Goal: Information Seeking & Learning: Find specific fact

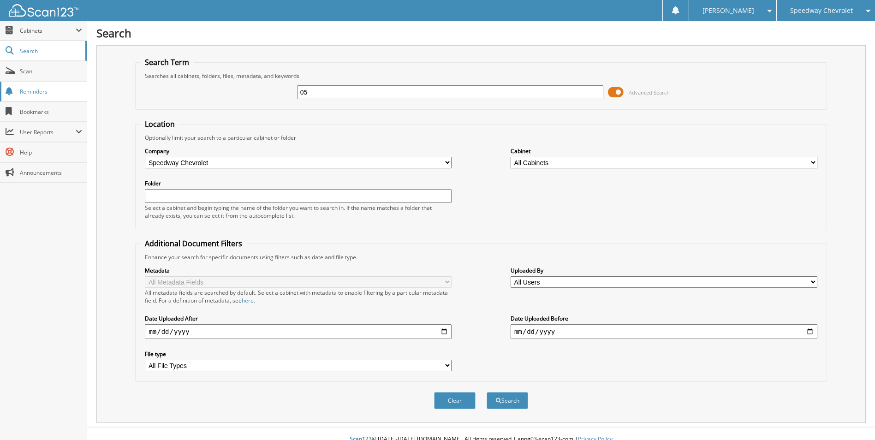
type input "0"
type input "MORIN"
click at [487, 392] on button "Search" at bounding box center [508, 400] width 42 height 17
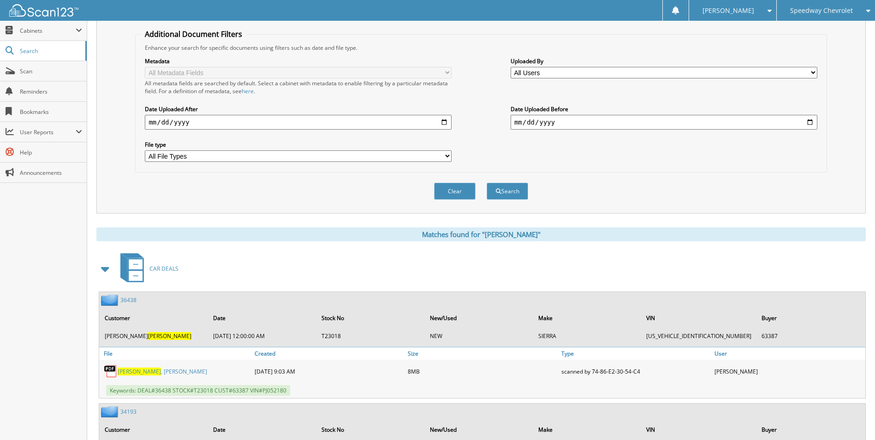
scroll to position [277, 0]
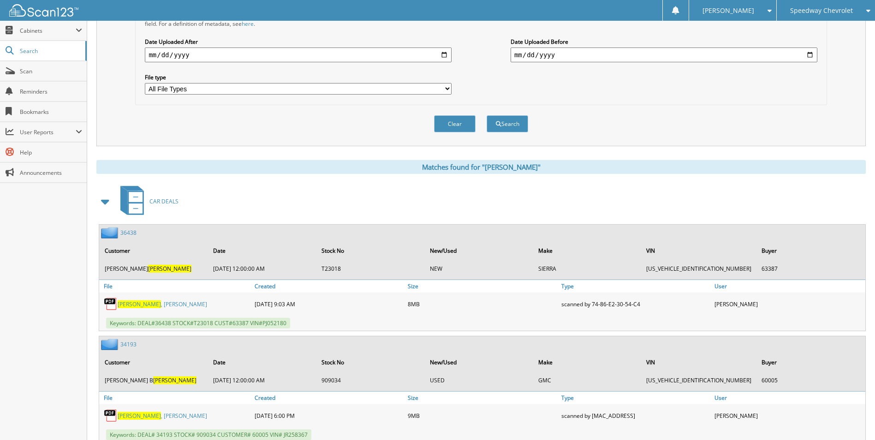
click at [133, 232] on link "36438" at bounding box center [128, 233] width 16 height 8
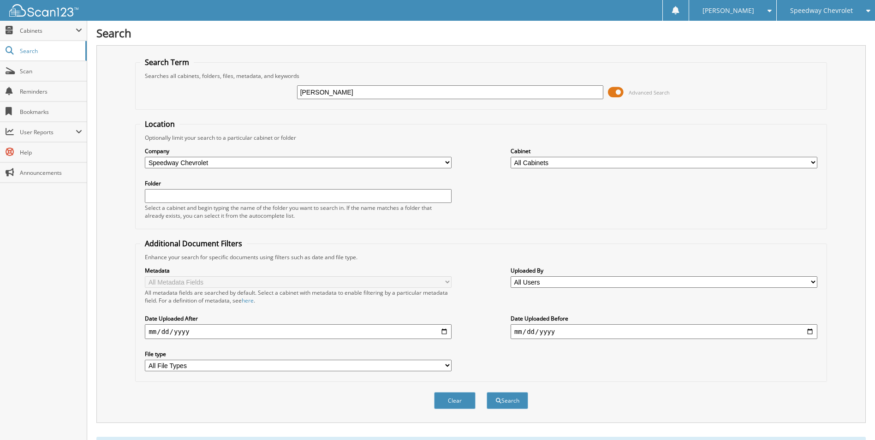
click at [332, 96] on input "[PERSON_NAME]" at bounding box center [450, 92] width 307 height 14
click at [332, 96] on input "MORIN" at bounding box center [450, 92] width 307 height 14
type input "T911849"
click at [487, 392] on button "Search" at bounding box center [508, 400] width 42 height 17
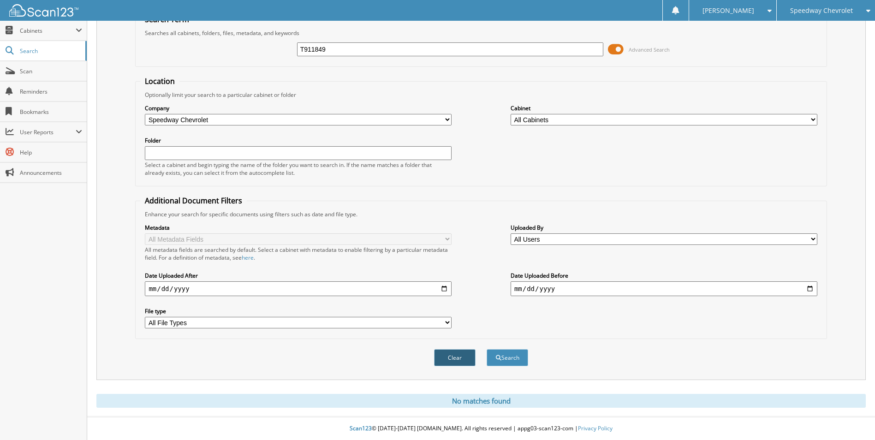
click at [450, 360] on button "Clear" at bounding box center [455, 357] width 42 height 17
select select
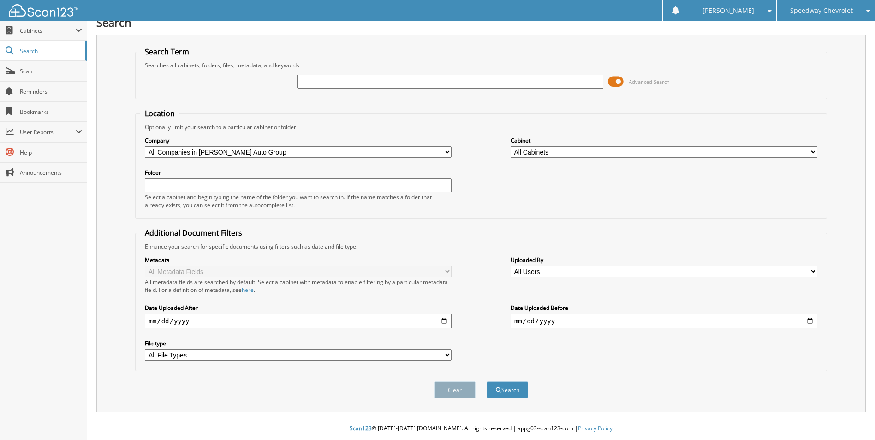
scroll to position [11, 0]
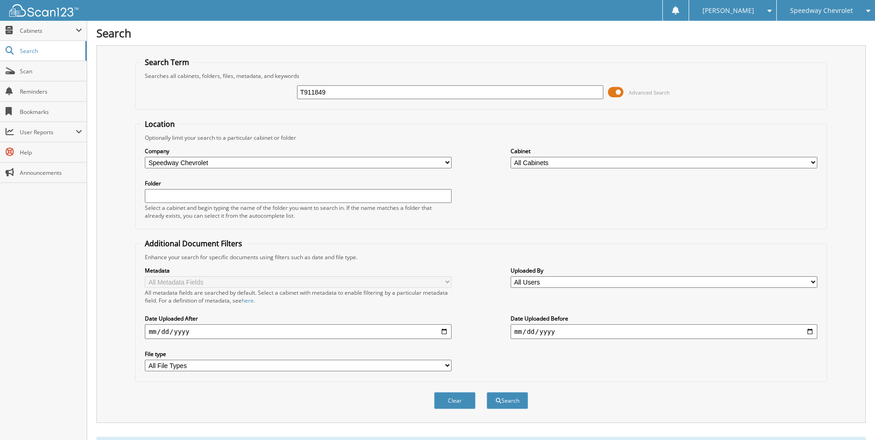
click at [331, 91] on input "T911849" at bounding box center [450, 92] width 307 height 14
type input "PJ052180"
click at [487, 392] on button "Search" at bounding box center [508, 400] width 42 height 17
click at [394, 94] on input "PJ052180" at bounding box center [450, 92] width 307 height 14
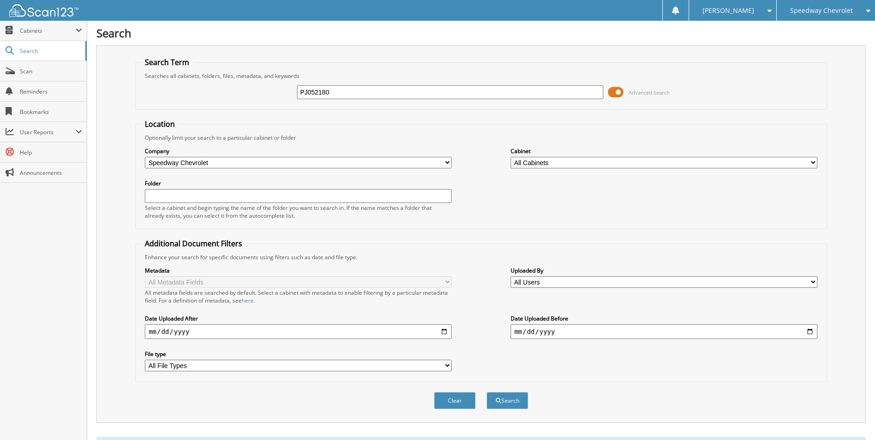
click at [394, 94] on input "PJ052180" at bounding box center [450, 92] width 307 height 14
type input "40501"
click at [487, 392] on button "Search" at bounding box center [508, 400] width 42 height 17
